Goal: Task Accomplishment & Management: Complete application form

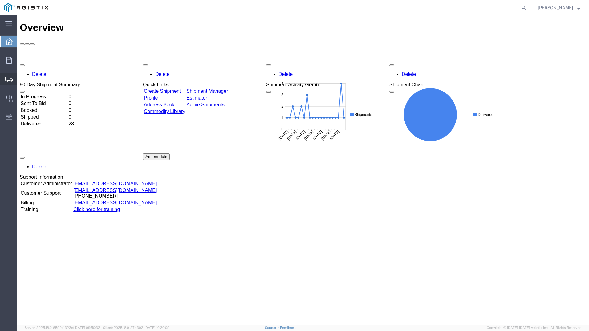
click at [0, 0] on span "Create Shipment" at bounding box center [0, 0] width 0 height 0
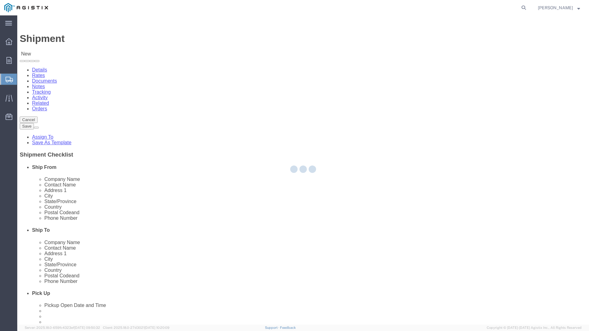
select select
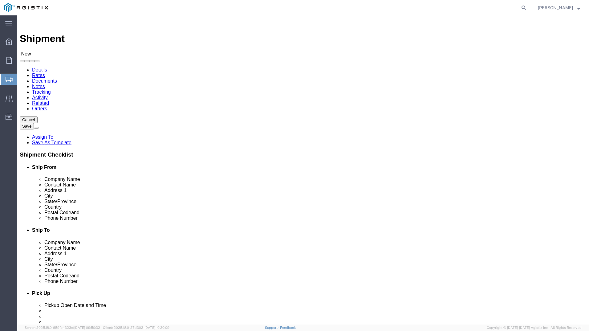
click select "Select PG&E [PERSON_NAME] USA Inc"
select select "9596"
click select "Select PG&E [PERSON_NAME] USA Inc"
select select
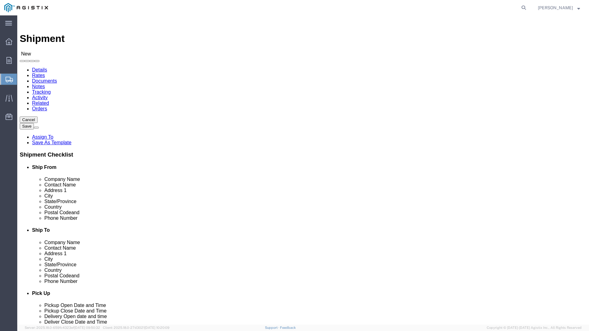
click select "Select All Others [GEOGRAPHIC_DATA] [GEOGRAPHIC_DATA] [GEOGRAPHIC_DATA] [GEOGRA…"
select select "23082"
click select "Select All Others [GEOGRAPHIC_DATA] [GEOGRAPHIC_DATA] [GEOGRAPHIC_DATA] [GEOGRA…"
select select "MYPROFILE"
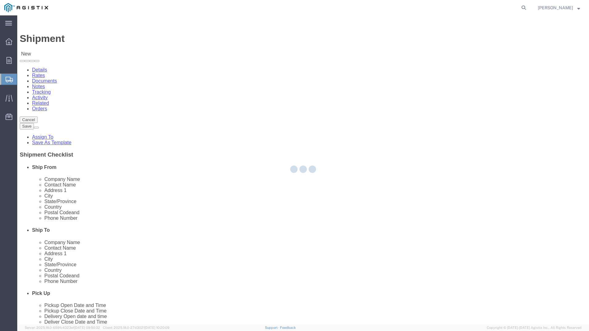
select select "WV"
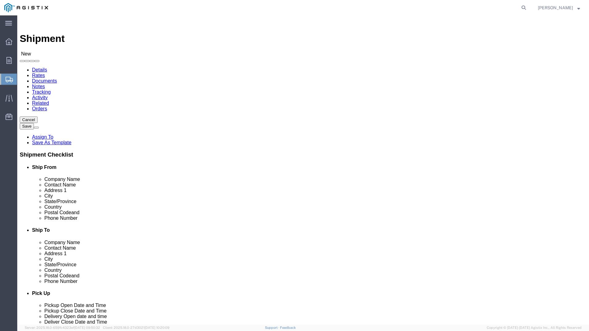
type input "stockton"
select select "46111"
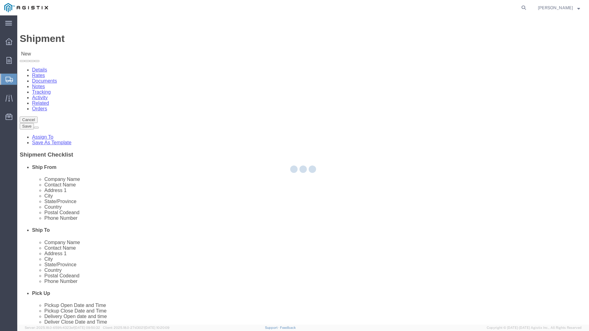
select select "CA"
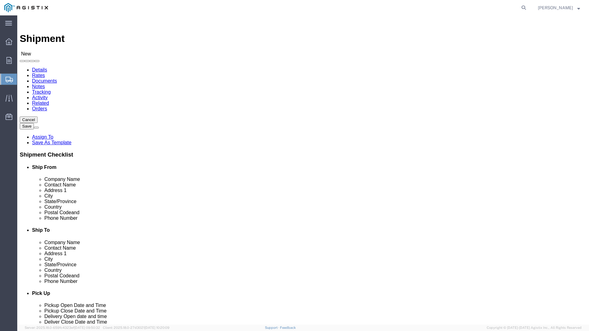
click input "text"
type input "ariba purchasing G"
click input "text"
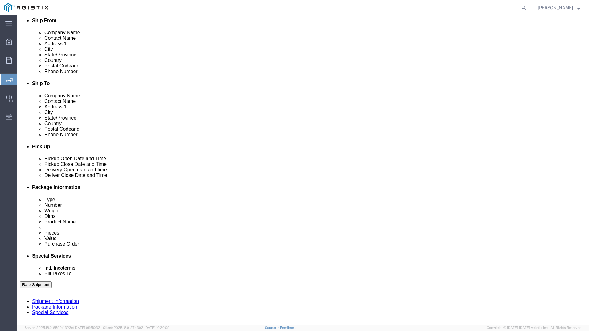
scroll to position [185, 0]
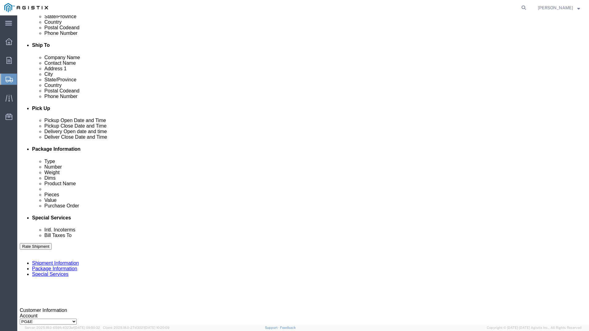
type input "[PHONE_NUMBER]"
click div
click button "Apply"
click div "Deliver Close Date Deliver Close Time Deliver Close Date and Time"
click div
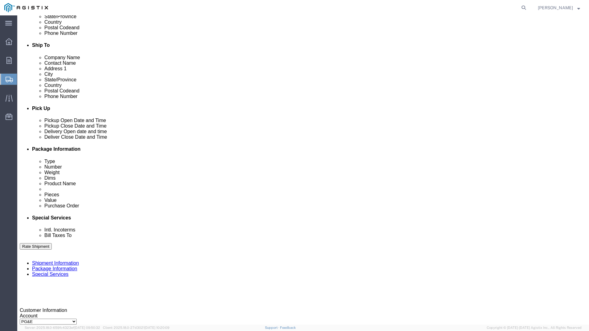
click button "Apply"
click div "Delivery Start Date Delivery Start Time Deliver Open Date and Time [DATE] 12:00…"
click div "[DATE] 12:00 PM"
click button "Apply"
click input "text"
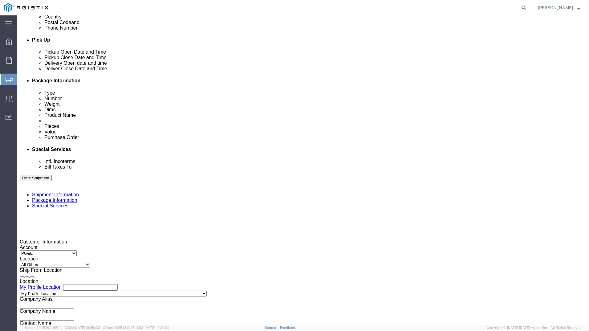
scroll to position [270, 0]
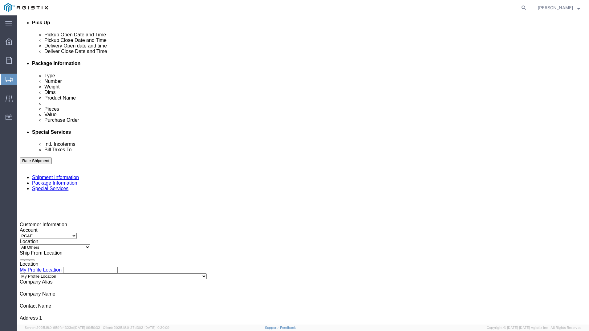
type input "2701207912"
click button "Continue"
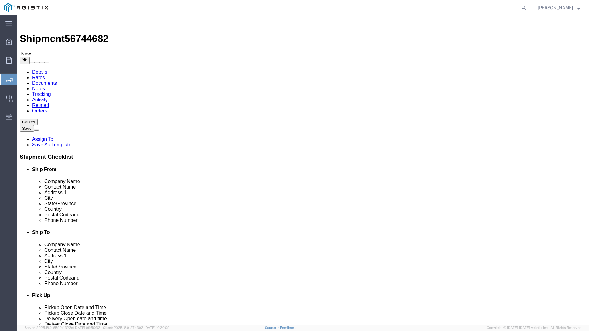
click select "Select Bulk Bundle(s) Cardboard Box(es) Carton(s) Crate(s) Drum(s) (Fiberboard)…"
select select "CRAT"
click select "Select Bulk Bundle(s) Cardboard Box(es) Carton(s) Crate(s) Drum(s) (Fiberboard)…"
drag, startPoint x: 93, startPoint y: 119, endPoint x: 79, endPoint y: 119, distance: 13.3
click div "1"
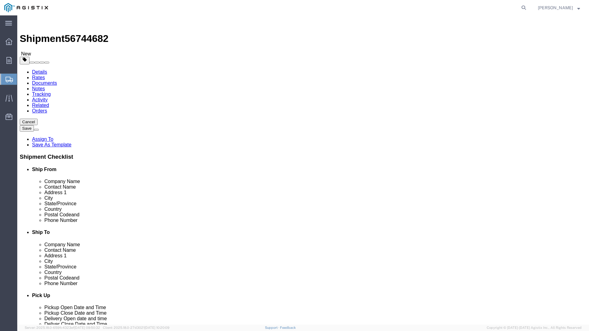
type input "2"
drag, startPoint x: 91, startPoint y: 131, endPoint x: 74, endPoint y: 129, distance: 17.7
click div "Dimensions Length x Width x Height Select cm ft in"
type input "25"
click input "text"
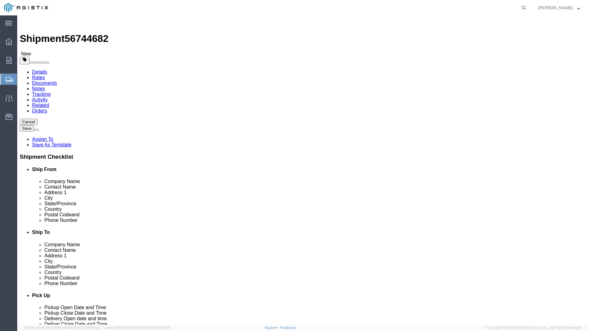
type input "32"
click input "text"
type input "32"
drag, startPoint x: 95, startPoint y: 142, endPoint x: 33, endPoint y: 134, distance: 63.3
click div "Package Type Select Bulk Bundle(s) Cardboard Box(es) Carton(s) Crate(s) Drum(s)…"
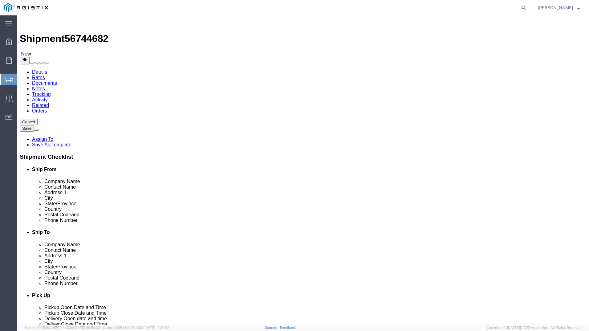
type input "538"
click link "Add Content"
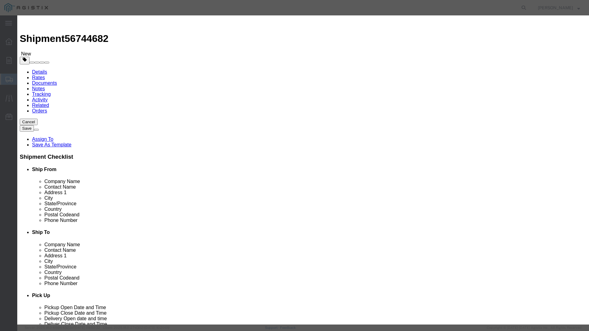
click input "text"
type input "NORFLUX DN 2""
drag, startPoint x: 193, startPoint y: 57, endPoint x: 177, endPoint y: 60, distance: 16.1
click div "0"
type input "2"
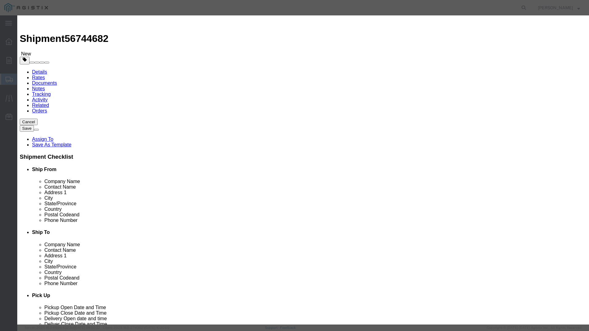
click input "text"
type input "12000"
click select "Select 50 55 60 65 70 85 92.5 100 125 175 250 300 400"
select select "70"
click select "Select 50 55 60 65 70 85 92.5 100 125 175 250 300 400"
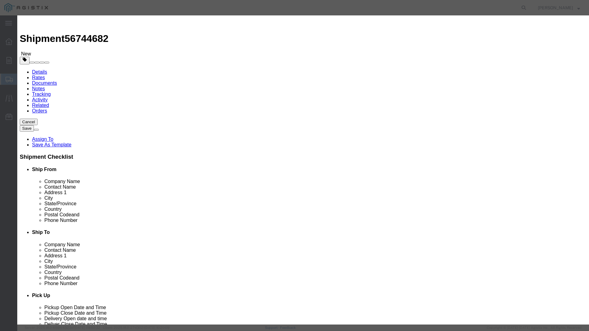
click button "Save & Add Another"
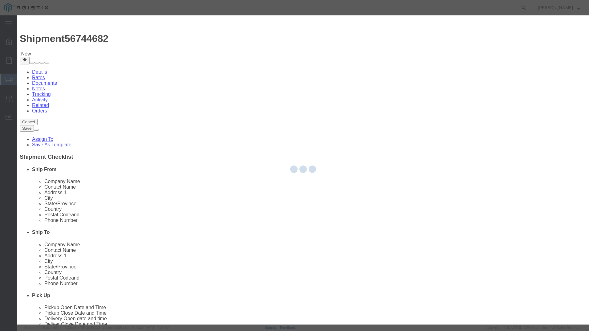
select select "EA"
select select
select select "USD"
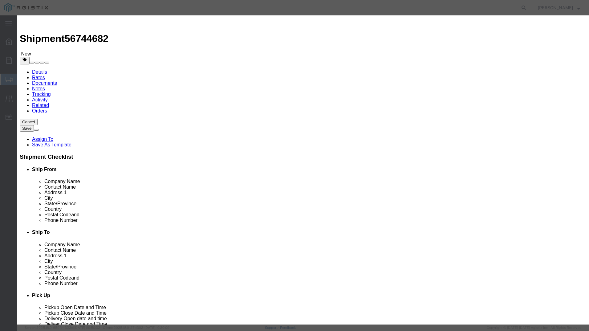
click input "text"
type input "KIT NOTFLUX"
click input "text"
drag, startPoint x: 182, startPoint y: 58, endPoint x: 164, endPoint y: 60, distance: 18.6
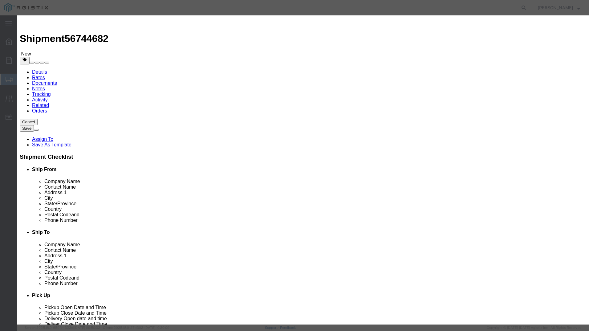
click div "Pieces Number of pieces inside all the packages 1 Select Bag Barrels 100Board F…"
type input "2"
click input "text"
type input "1000"
click select "Select 50 55 60 65 70 85 92.5 100 125 175 250 300 400"
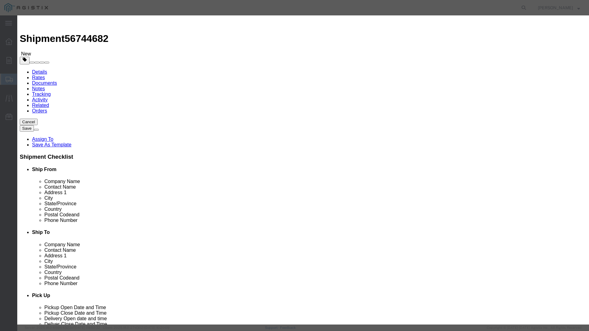
select select "70"
click select "Select 50 55 60 65 70 85 92.5 100 125 175 250 300 400"
click button "Save & Close"
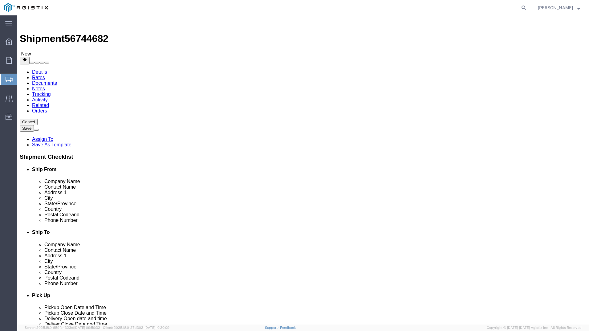
click link "Add Package"
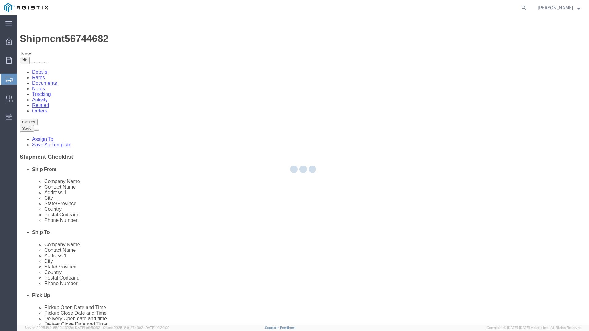
select select "CRAT"
select select "CBOX"
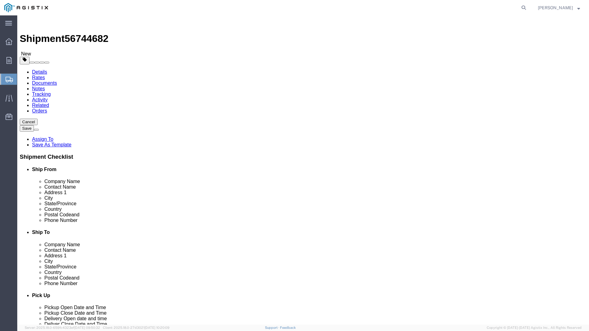
click span "button"
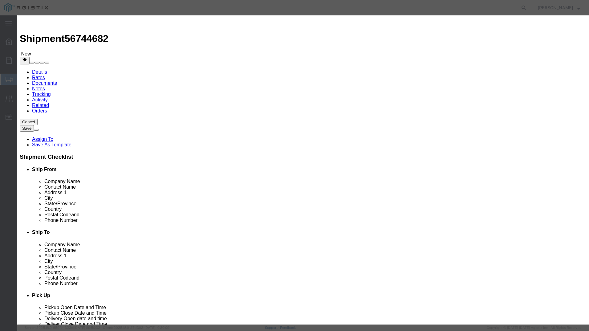
drag, startPoint x: 351, startPoint y: 59, endPoint x: 329, endPoint y: 116, distance: 61.7
click button "Yes"
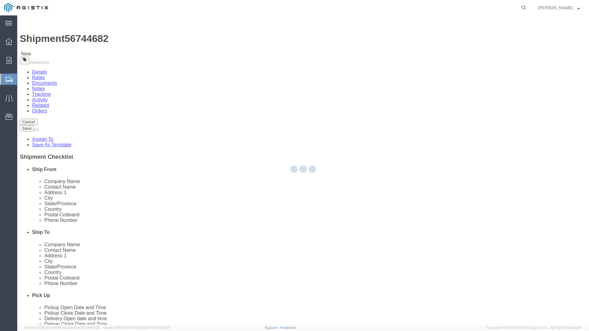
select select "CRAT"
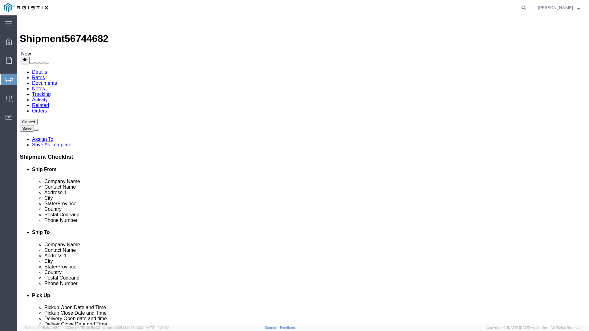
click button "Continue"
click select "Select 1 Day 2 Day 3-5 Day Economy 5+ Day"
select select "3-5 Day Economy"
click select "Select 1 Day 2 Day 3-5 Day Economy 5+ Day"
click select "Select ATA DTA DTD"
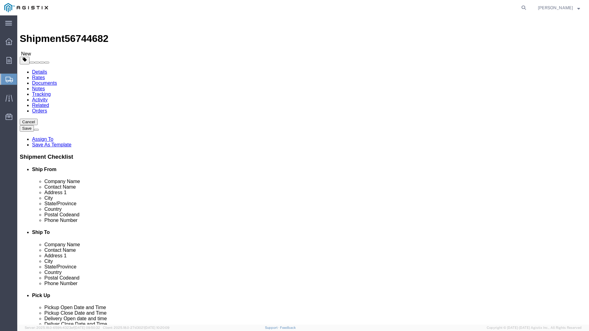
select select "DTD"
click select "Select ATA DTA DTD"
click select "Select Recipient Account Sender/Shipper Third Party Account"
select select "RCPN"
click select "Select Recipient Account Sender/Shipper Third Party Account"
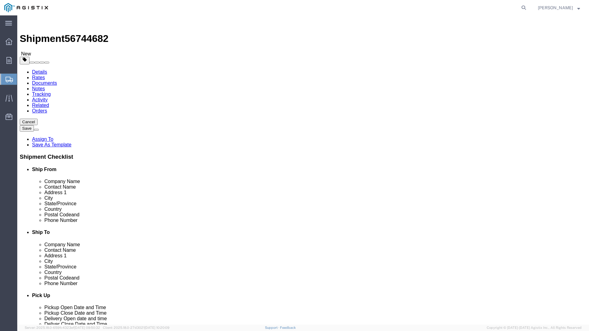
type input "PG&E"
type input "[STREET_ADDRESS][PERSON_NAME]"
select select "US"
select select "CA"
type input "[PHONE_NUMBER]"
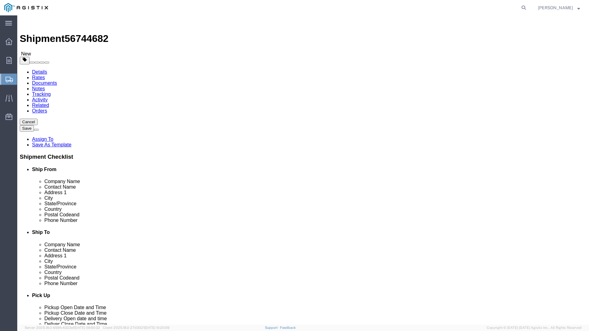
type input "ariba purchasing G"
type input "Stockton"
type input "95204"
click button "Rate Shipment"
